Goal: Task Accomplishment & Management: Use online tool/utility

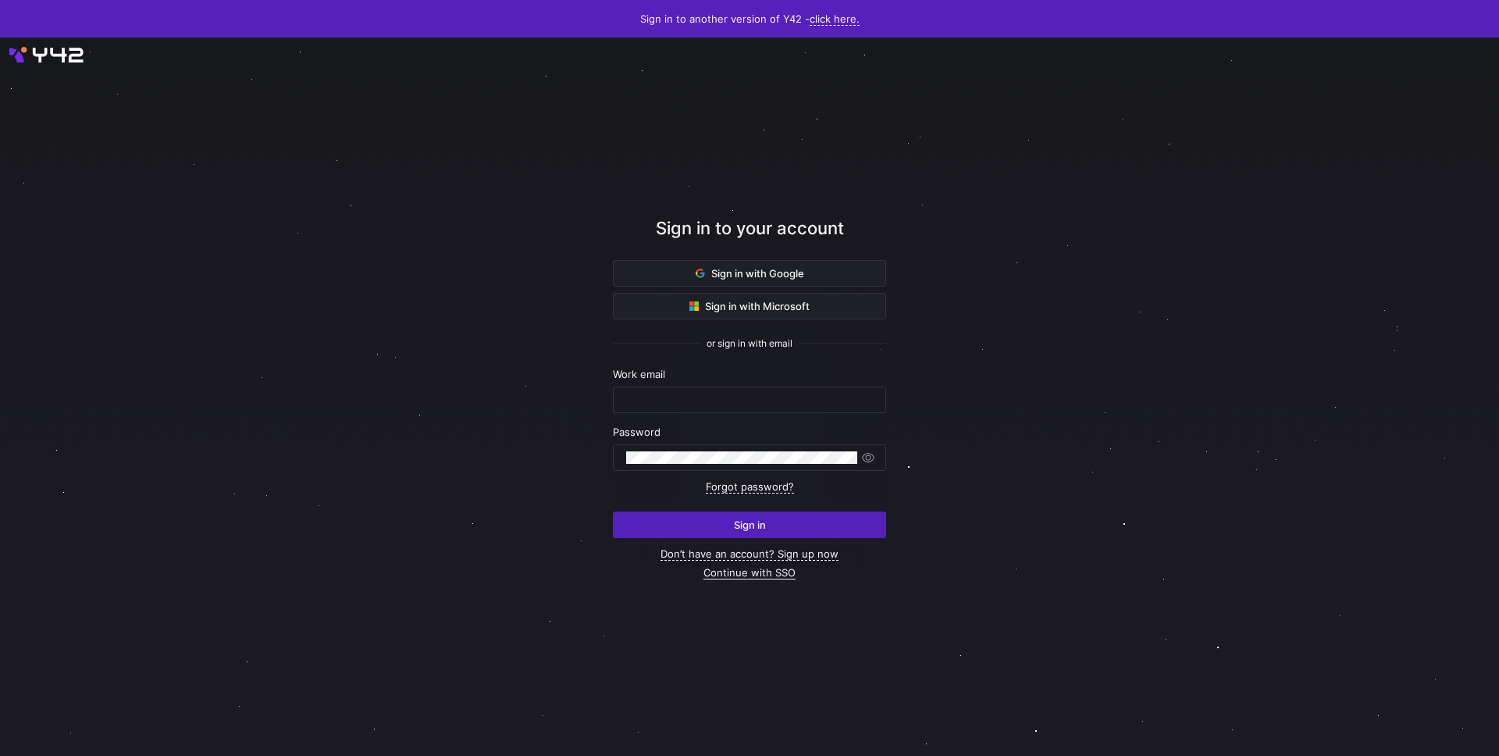
click at [774, 575] on link "Continue with SSO" at bounding box center [749, 572] width 92 height 13
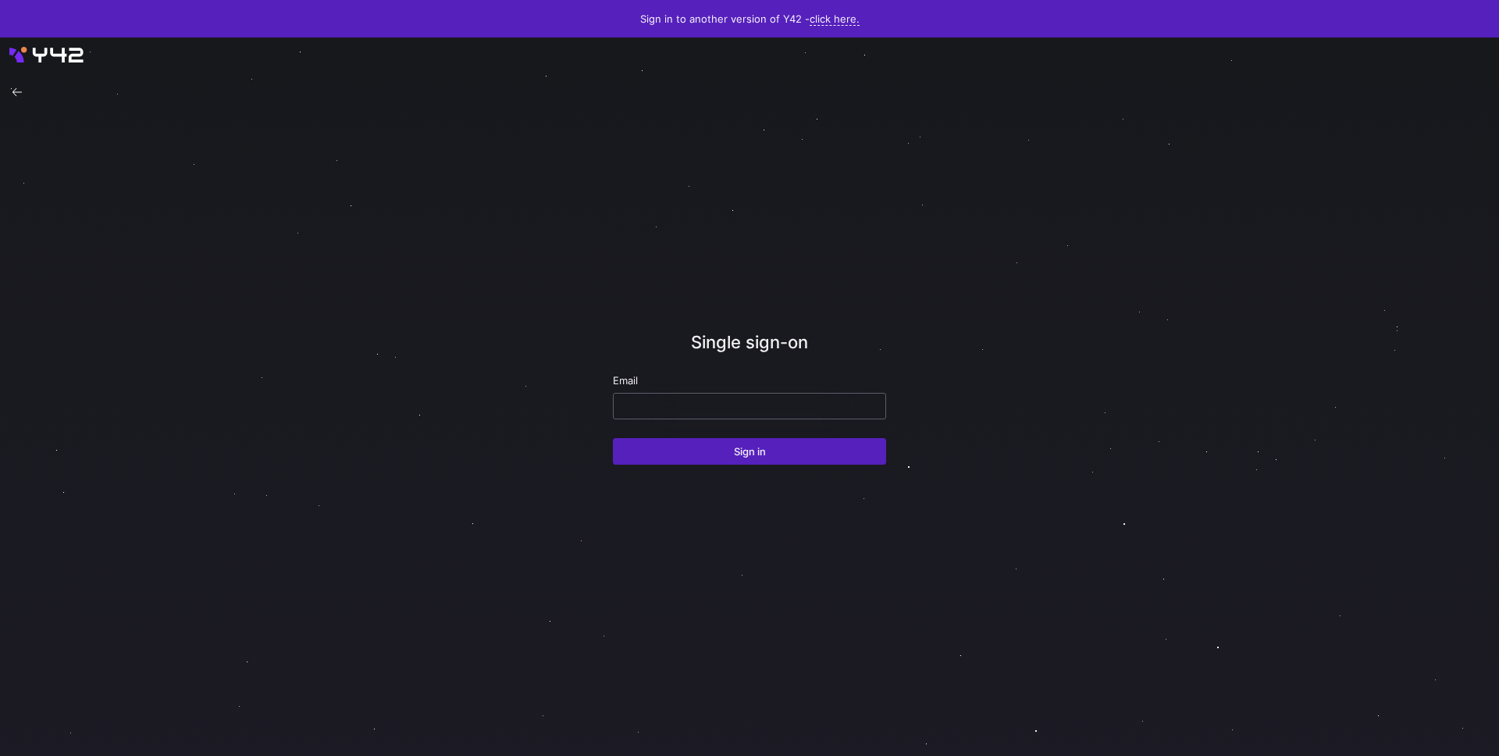
click at [737, 411] on input "email" at bounding box center [749, 406] width 247 height 12
type input "[PERSON_NAME][EMAIL_ADDRESS][PERSON_NAME][DOMAIN_NAME]"
click at [613, 438] on button "Sign in" at bounding box center [749, 451] width 273 height 27
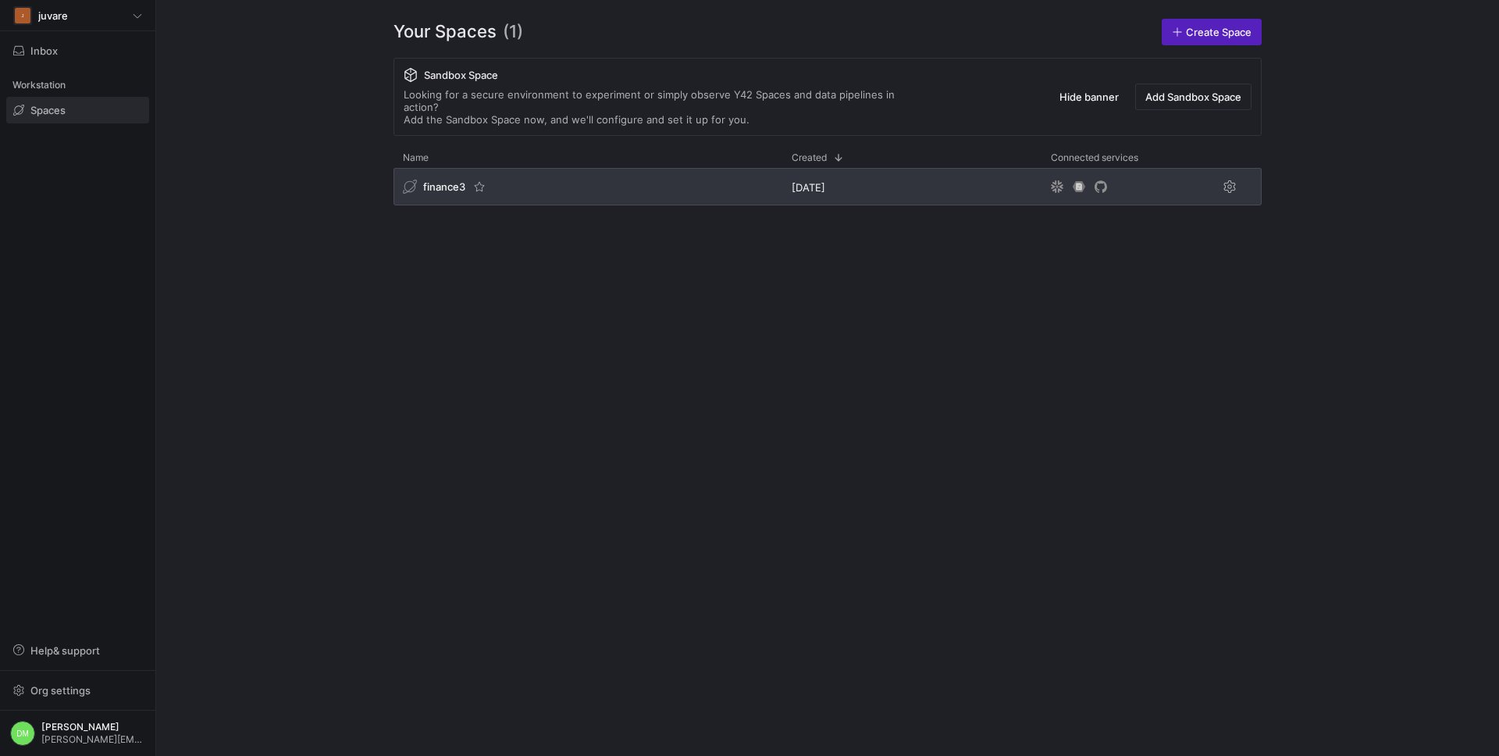
click at [529, 180] on div "finance3" at bounding box center [588, 186] width 389 height 37
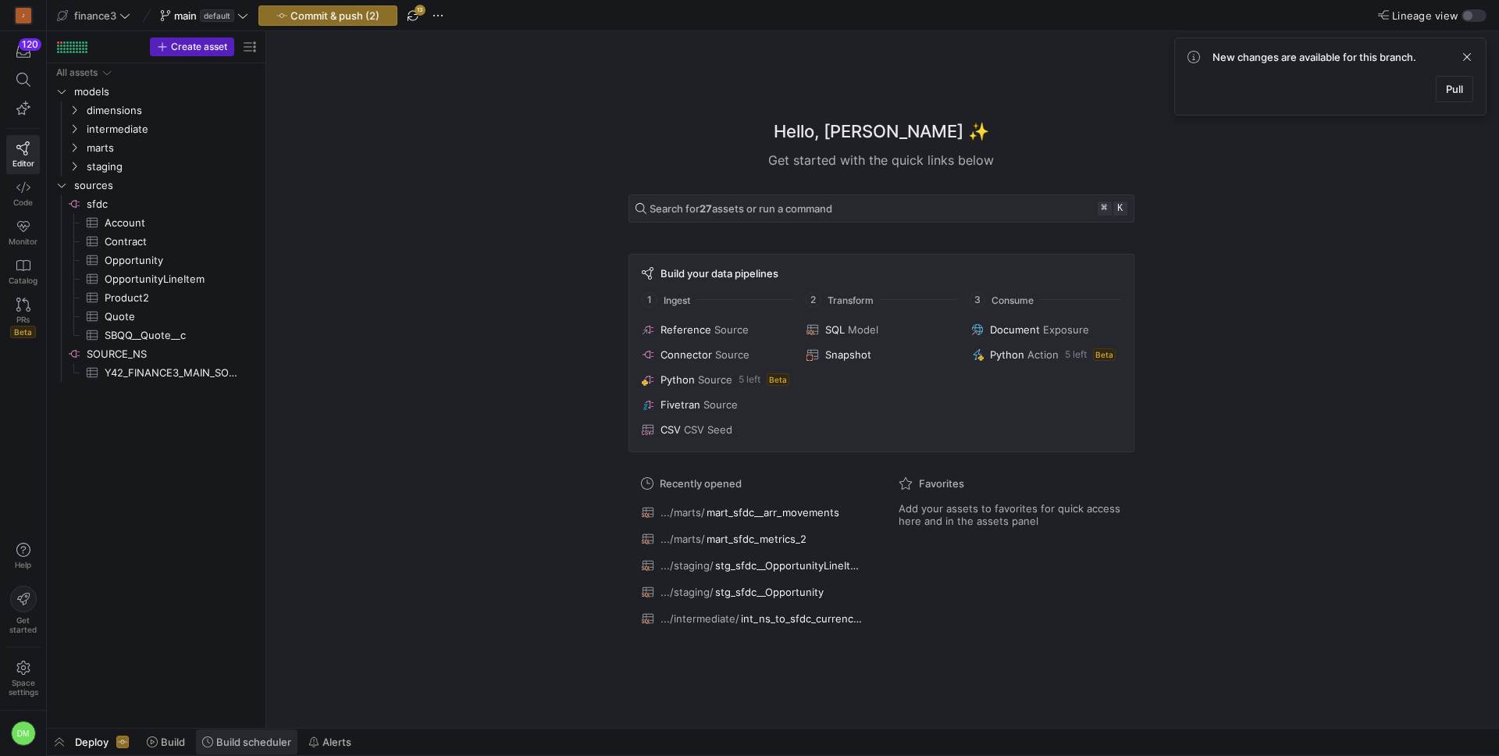
click at [227, 739] on span "Build scheduler" at bounding box center [253, 741] width 75 height 12
